Goal: Transaction & Acquisition: Purchase product/service

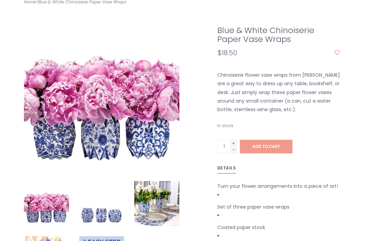
scroll to position [142, 0]
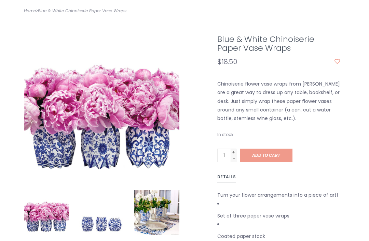
click at [272, 155] on span "Add to cart" at bounding box center [266, 156] width 28 height 6
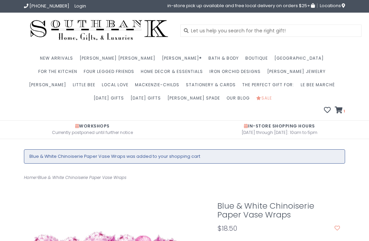
click at [338, 111] on icon at bounding box center [338, 110] width 8 height 7
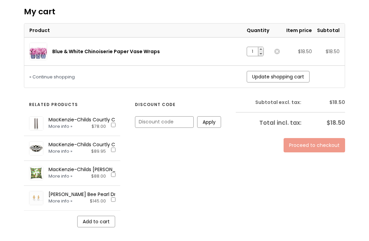
scroll to position [176, 0]
click at [320, 146] on link "Proceed to checkout" at bounding box center [313, 146] width 61 height 14
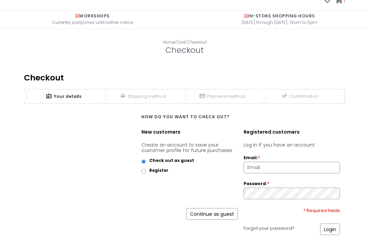
click at [210, 217] on link "Continue as guest" at bounding box center [212, 215] width 52 height 12
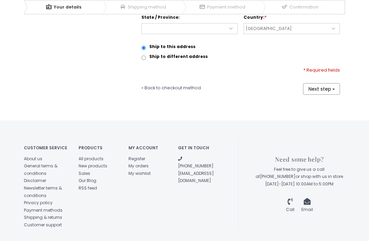
scroll to position [383, 0]
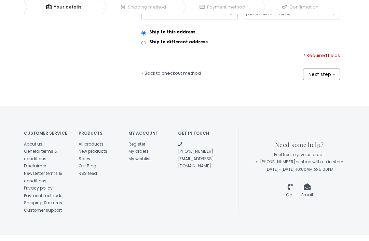
click at [43, 202] on link "Shipping & returns" at bounding box center [43, 203] width 38 height 6
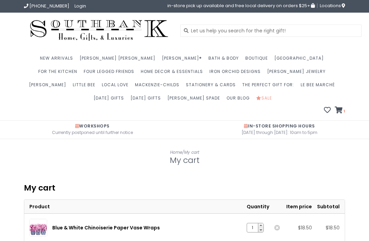
scroll to position [198, 0]
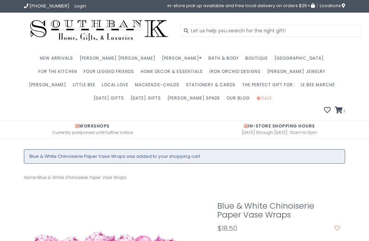
scroll to position [142, 0]
